Goal: Transaction & Acquisition: Purchase product/service

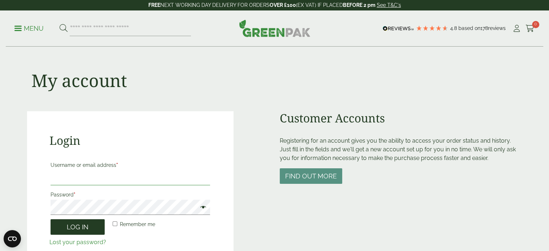
type input "**********"
click at [78, 229] on button "Log in" at bounding box center [78, 227] width 54 height 16
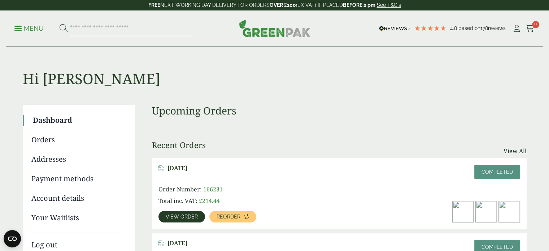
click at [457, 213] on img at bounding box center [463, 211] width 21 height 21
click at [196, 213] on link "View order" at bounding box center [181, 217] width 47 height 12
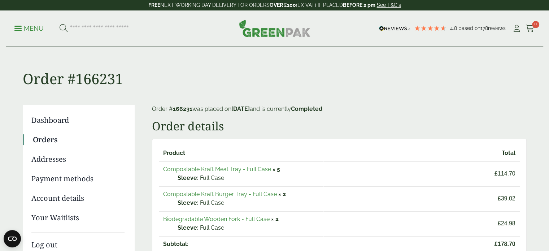
click at [256, 171] on link "Compostable Kraft Meal Tray - Full Case" at bounding box center [217, 169] width 108 height 7
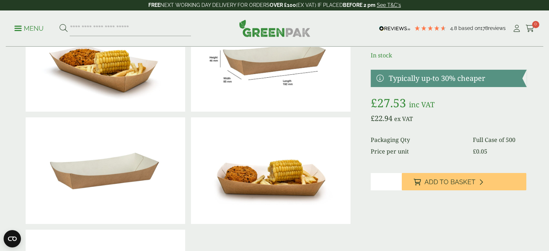
scroll to position [69, 0]
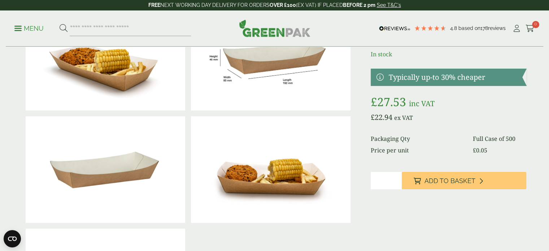
click at [397, 177] on input "*" at bounding box center [386, 180] width 31 height 17
type input "*"
click at [397, 177] on input "*" at bounding box center [386, 180] width 31 height 17
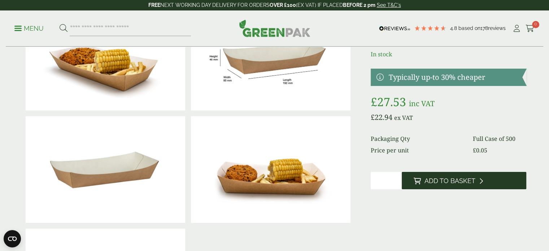
click at [427, 179] on span "Add to Basket" at bounding box center [449, 181] width 51 height 8
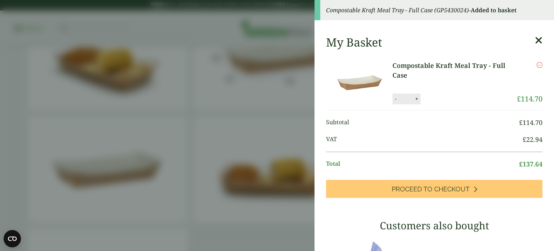
click at [0, 102] on aside "Compostable Kraft Meal Tray - Full Case (GP5430024) - Added to basket My Basket…" at bounding box center [277, 125] width 554 height 251
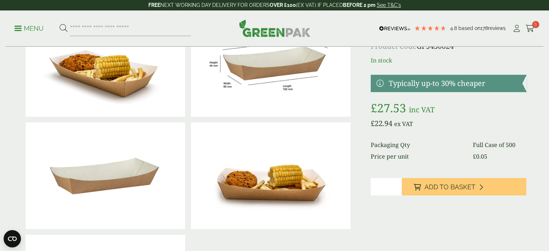
scroll to position [61, 0]
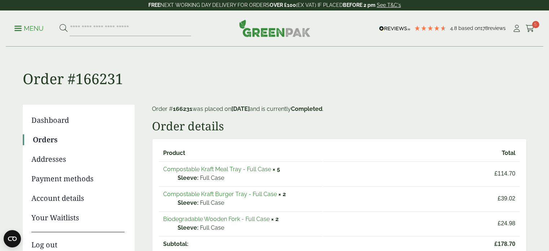
click at [257, 193] on link "Compostable Kraft Burger Tray - Full Case" at bounding box center [220, 194] width 114 height 7
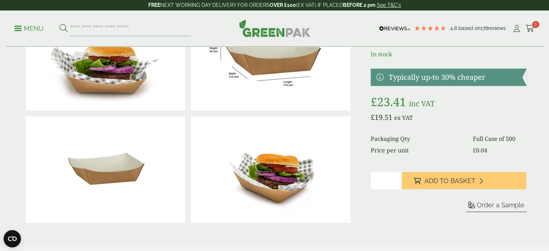
scroll to position [69, 0]
click at [397, 178] on input "*" at bounding box center [386, 179] width 31 height 17
type input "*"
click at [397, 178] on input "*" at bounding box center [386, 179] width 31 height 17
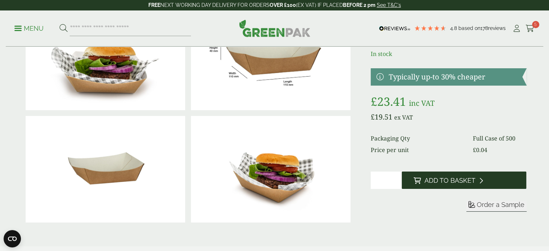
click at [432, 180] on span "Add to Basket" at bounding box center [449, 181] width 51 height 8
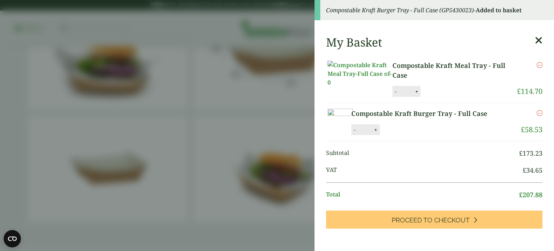
click at [197, 89] on aside "Compostable Kraft Burger Tray - Full Case (GP5430023) - Added to basket My Bask…" at bounding box center [277, 125] width 554 height 251
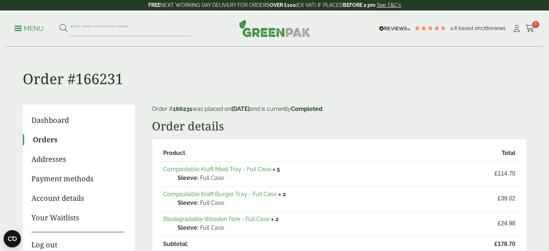
click at [234, 218] on link "Biodegradable Wooden Fork - Full Case" at bounding box center [216, 218] width 106 height 7
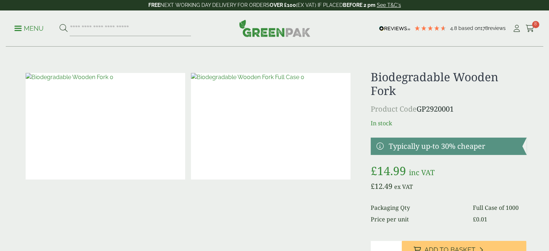
scroll to position [43, 0]
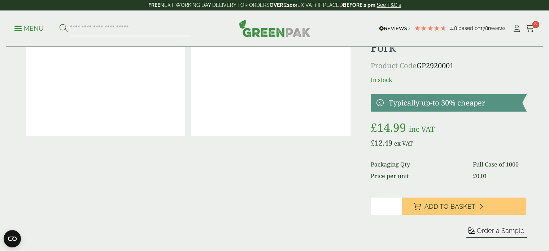
click at [396, 204] on input "*" at bounding box center [386, 205] width 31 height 17
type input "*"
click at [396, 204] on input "*" at bounding box center [386, 205] width 31 height 17
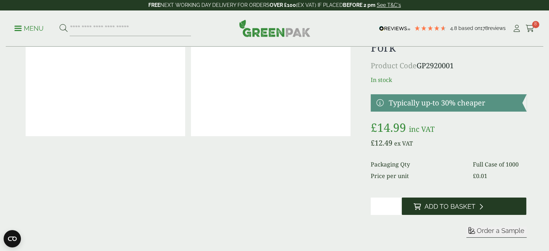
click at [438, 206] on span "Add to Basket" at bounding box center [449, 206] width 51 height 8
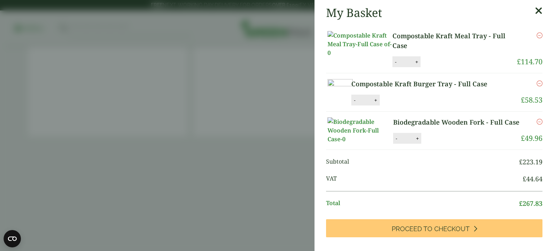
click at [229, 163] on aside "My Basket Compostable Kraft Meal Tray - Full Case Compostable Kraft Meal Tray -…" at bounding box center [277, 125] width 554 height 251
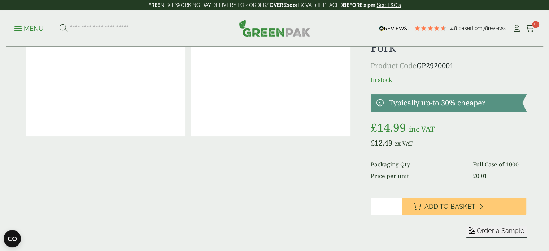
scroll to position [0, 0]
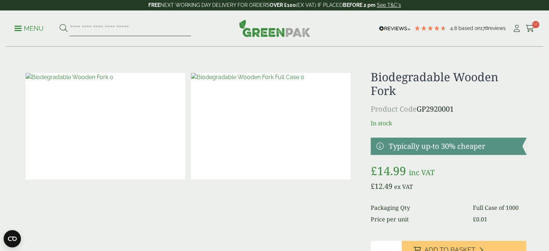
click at [130, 25] on input "search" at bounding box center [130, 28] width 121 height 15
type input "**********"
click at [60, 24] on button at bounding box center [64, 28] width 8 height 9
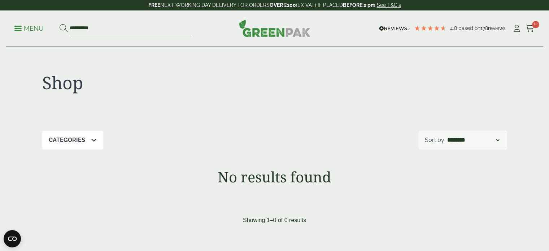
drag, startPoint x: 114, startPoint y: 29, endPoint x: 33, endPoint y: 30, distance: 81.2
click at [33, 30] on ul "**********" at bounding box center [102, 28] width 177 height 15
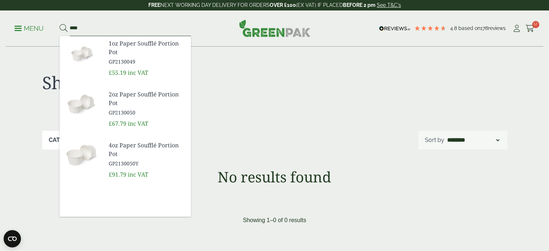
type input "****"
click at [134, 51] on span "1oz Paper Soufflé Portion Pot" at bounding box center [147, 47] width 77 height 17
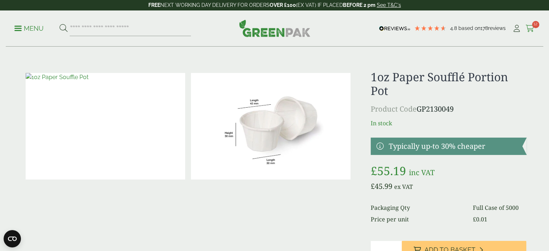
click at [526, 30] on icon at bounding box center [530, 28] width 9 height 7
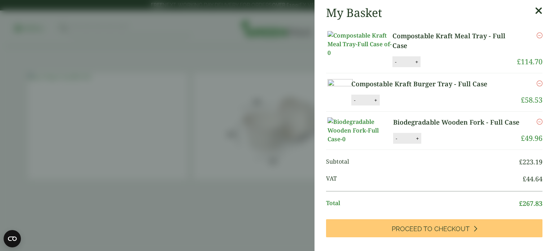
click at [458, 127] on link "Biodegradable Wooden Fork - Full Case" at bounding box center [456, 122] width 127 height 10
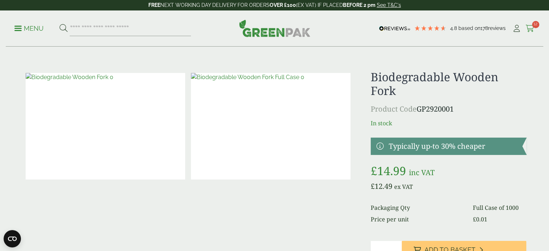
click at [529, 29] on icon at bounding box center [530, 28] width 9 height 7
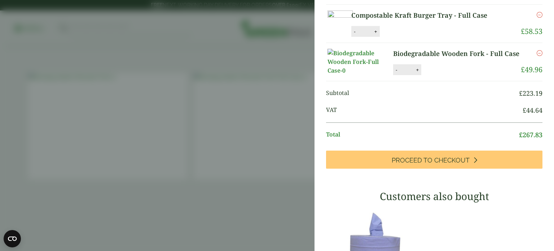
scroll to position [71, 0]
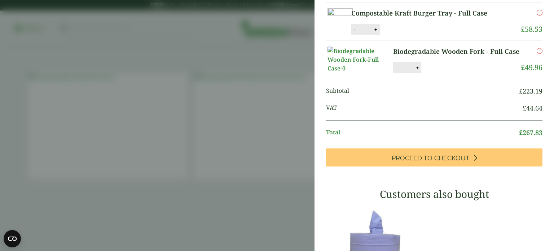
click at [396, 71] on button "-" at bounding box center [397, 68] width 6 height 6
type input "*"
click at [537, 54] on icon "Remove this item" at bounding box center [540, 51] width 6 height 6
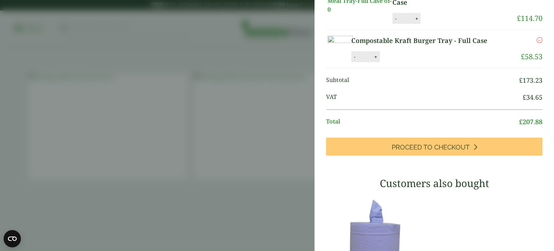
scroll to position [73, 0]
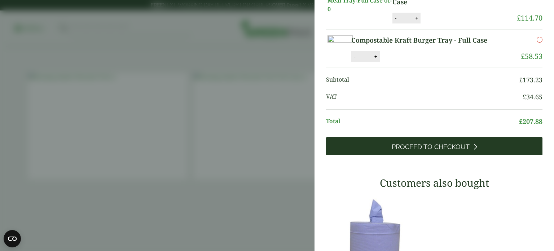
click at [465, 155] on link "Proceed to Checkout" at bounding box center [434, 146] width 217 height 18
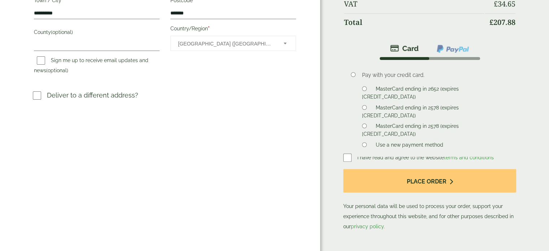
scroll to position [208, 0]
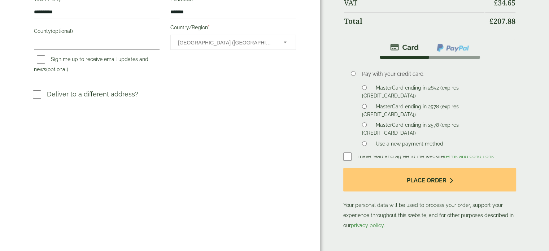
click at [341, 153] on div "Order Summary Item Ammount Compostable Kraft Meal Tray - Full Case Qty: 5 £ 114…" at bounding box center [434, 25] width 229 height 467
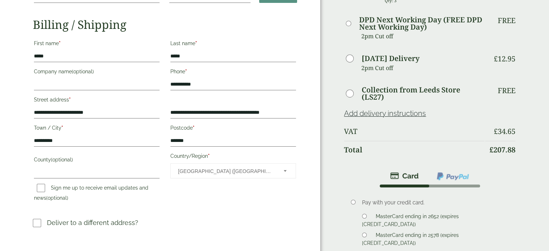
scroll to position [222, 0]
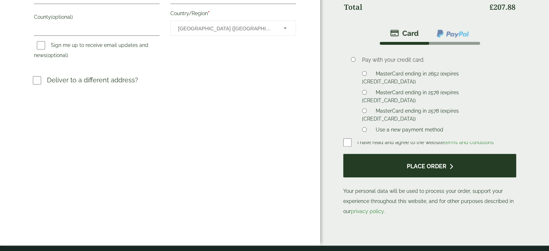
click at [398, 166] on button "Place order" at bounding box center [429, 165] width 173 height 23
